Goal: Find specific page/section: Find specific page/section

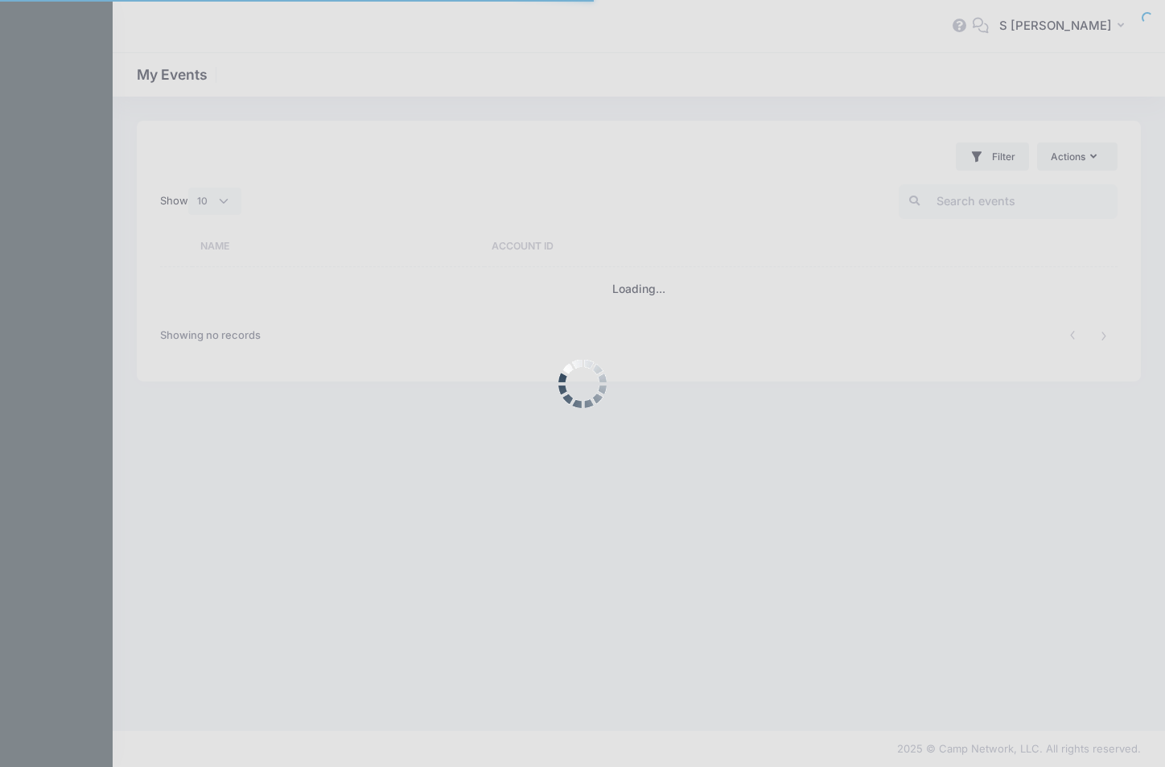
select select "10"
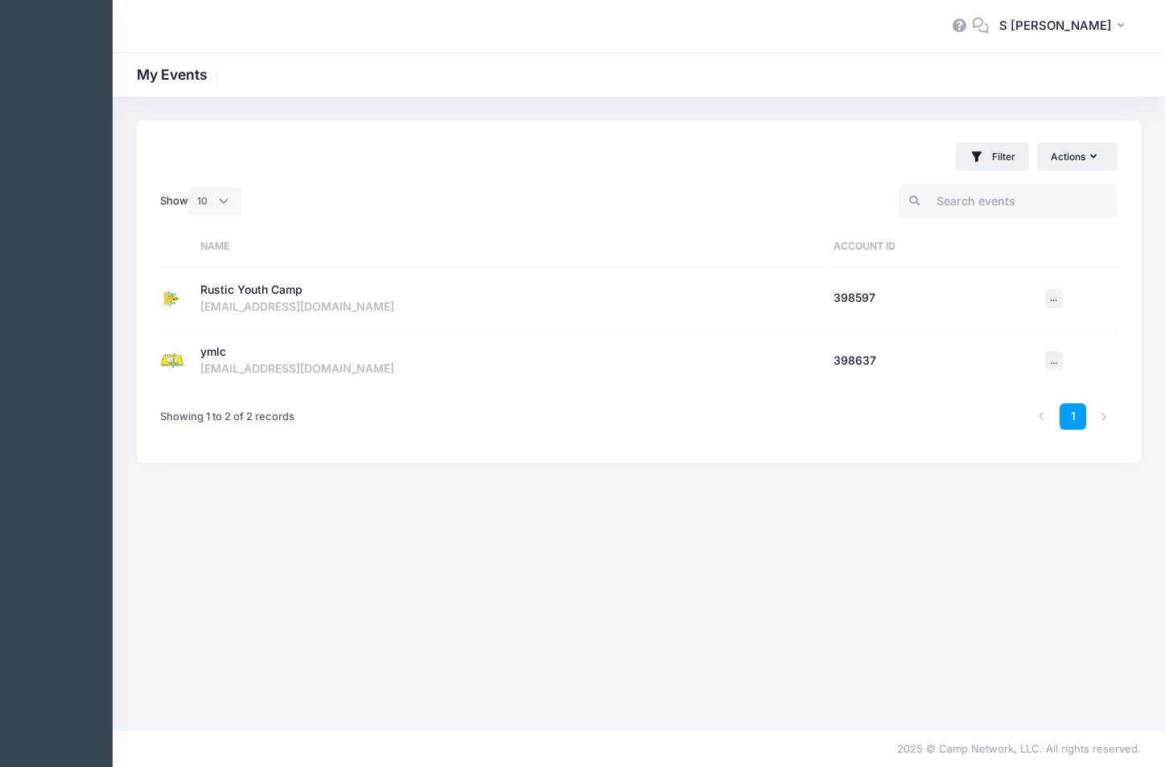
click at [208, 355] on div "ymlc" at bounding box center [213, 352] width 26 height 17
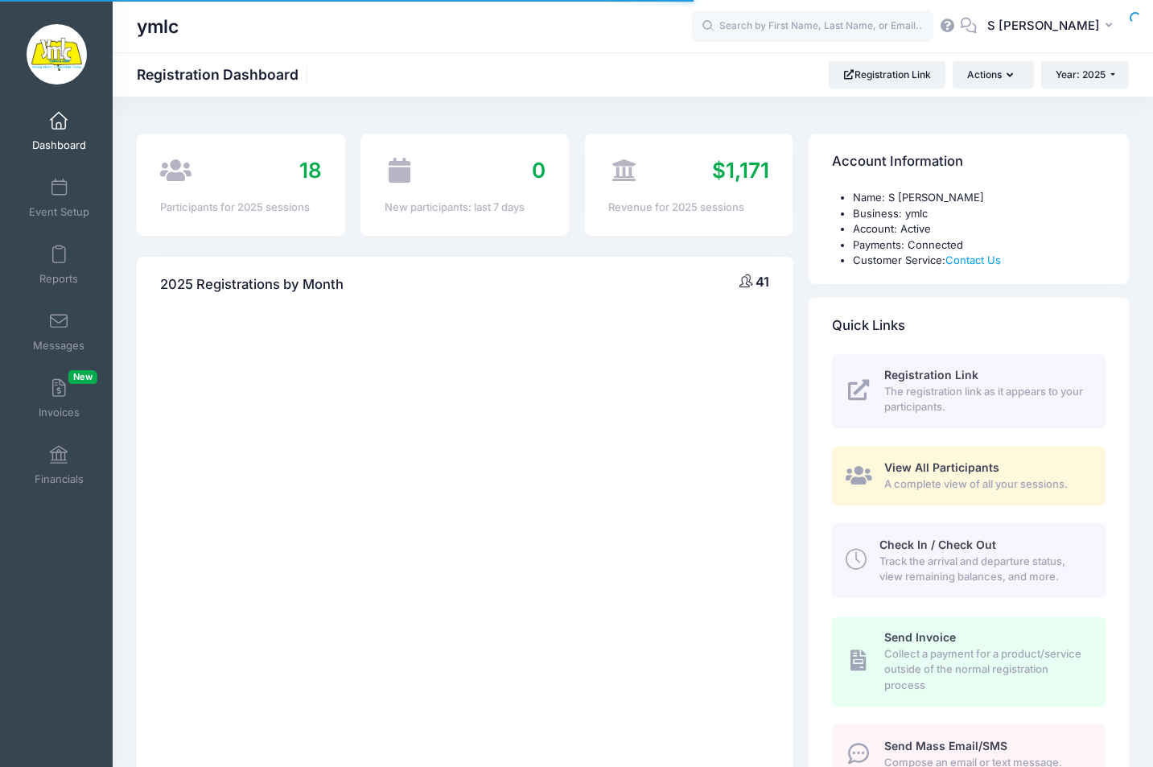
select select
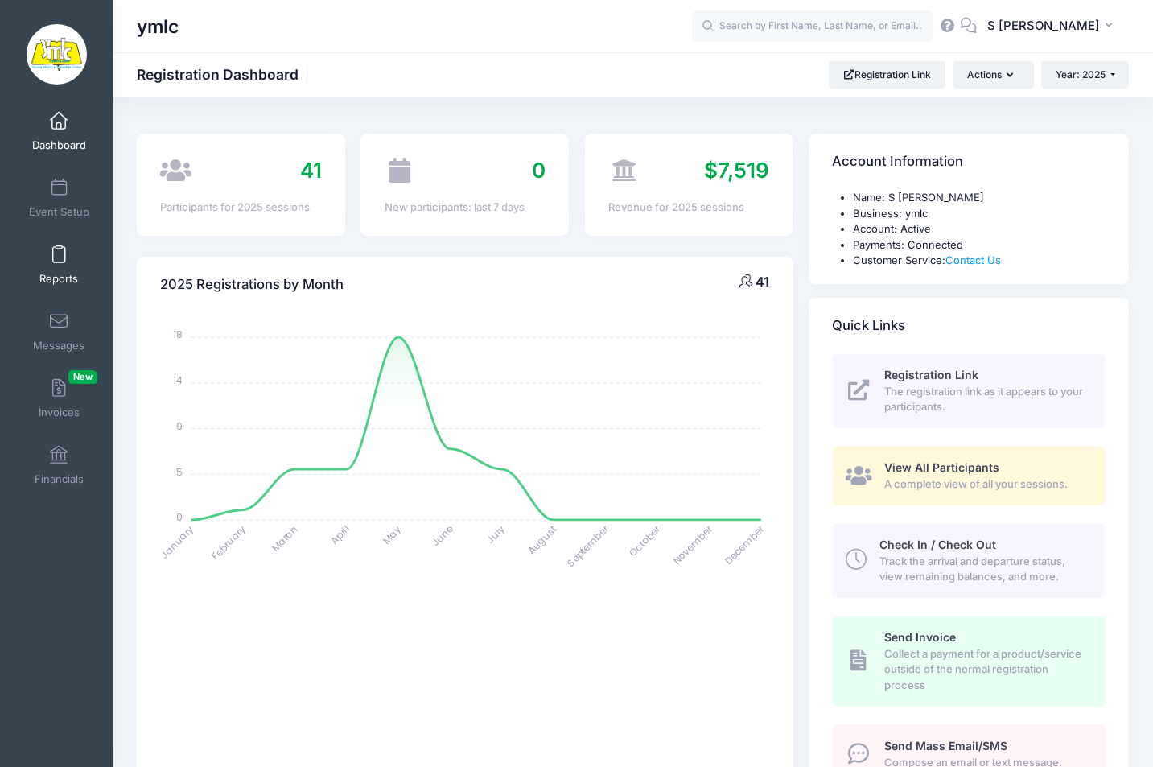
click at [63, 256] on link "Reports" at bounding box center [59, 265] width 76 height 56
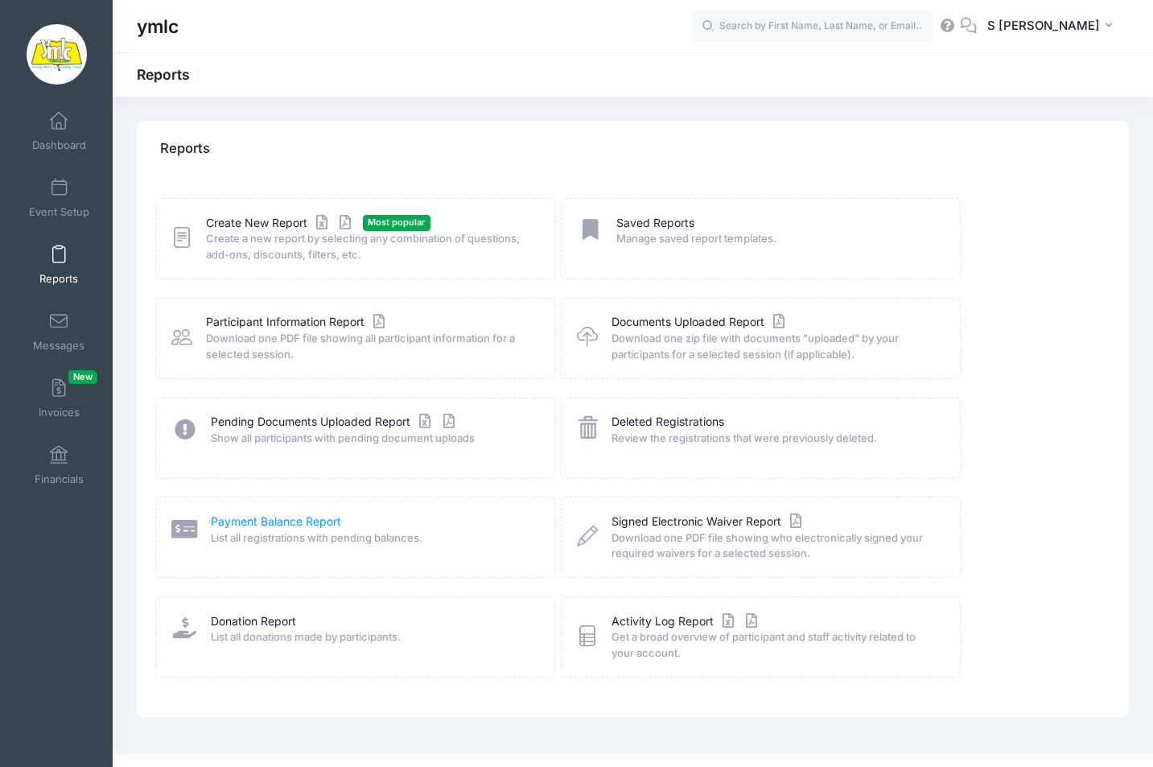
click at [315, 526] on link "Payment Balance Report" at bounding box center [276, 521] width 130 height 17
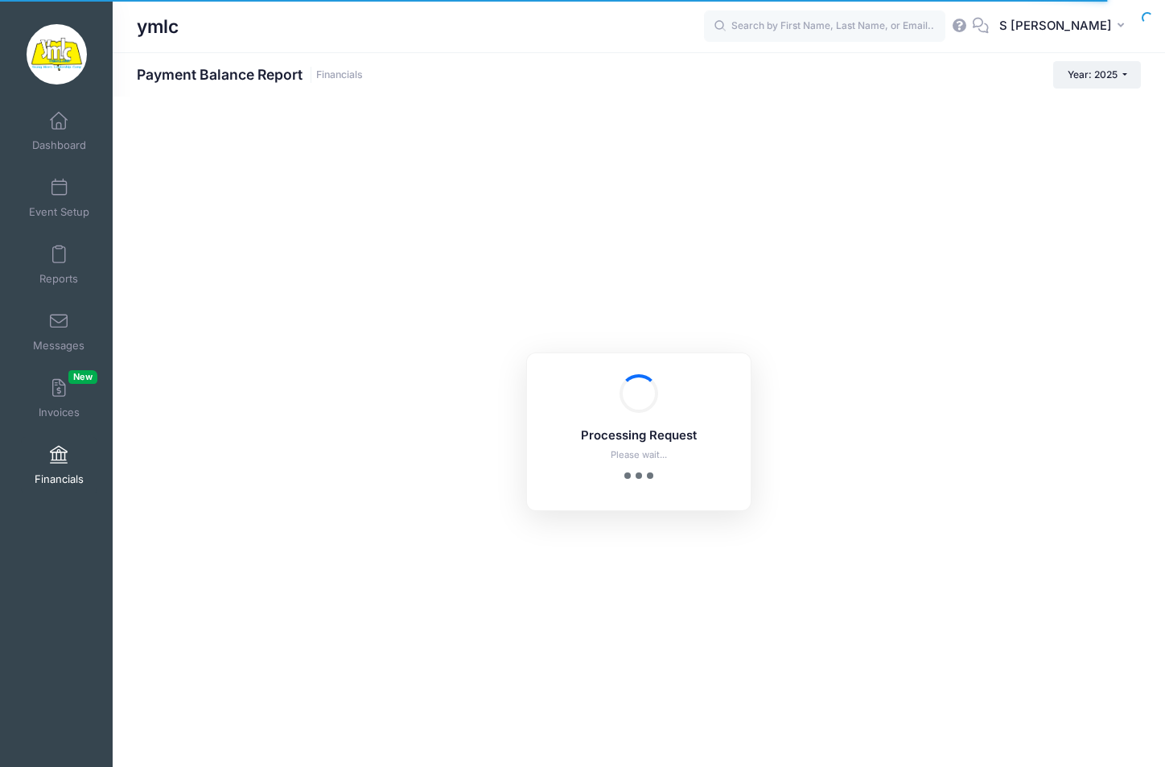
select select "10"
